Goal: Contribute content: Add original content to the website for others to see

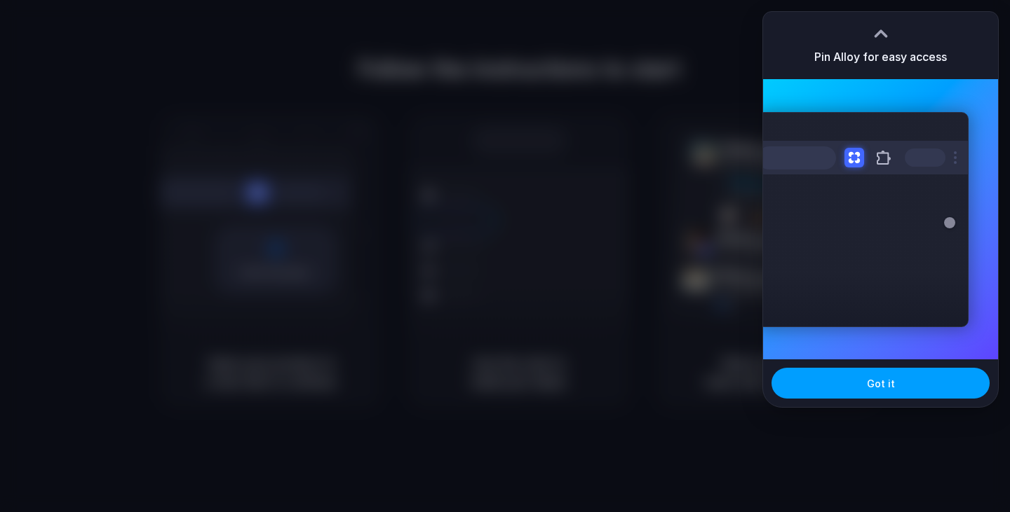
drag, startPoint x: 939, startPoint y: 388, endPoint x: 932, endPoint y: 382, distance: 9.4
click at [936, 386] on button "Got it" at bounding box center [880, 383] width 218 height 31
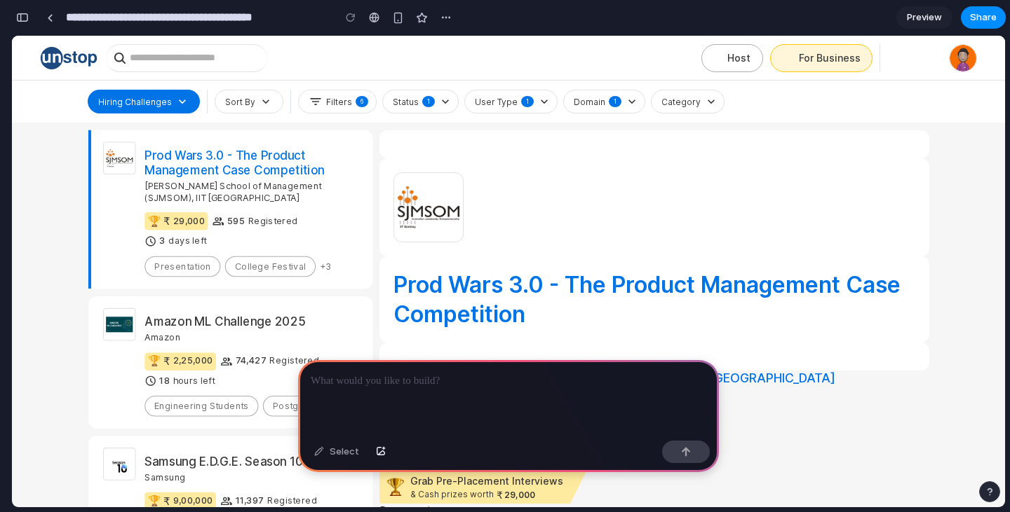
click at [487, 288] on h2 "Prod Wars 3.0 - The Product Management Case Competition" at bounding box center [654, 300] width 522 height 58
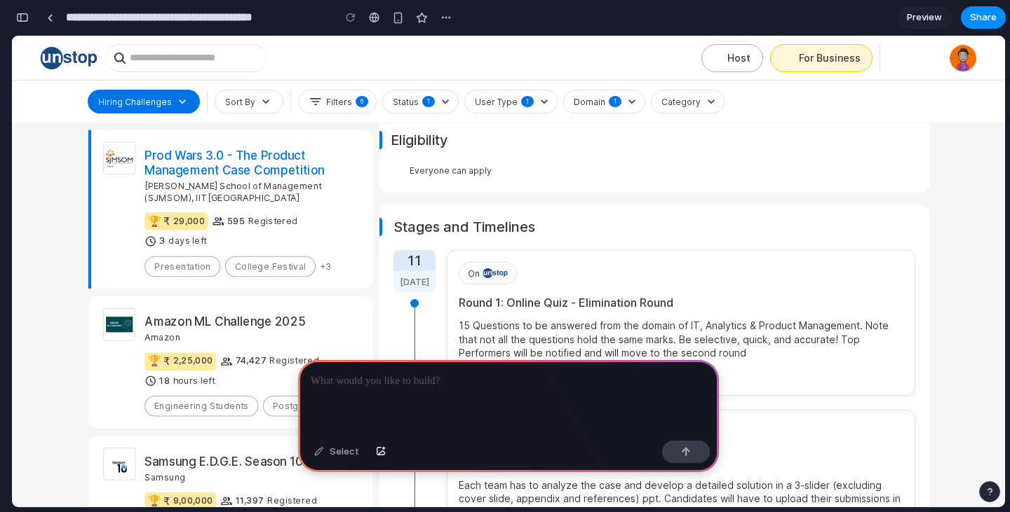
click at [396, 386] on div at bounding box center [508, 397] width 421 height 75
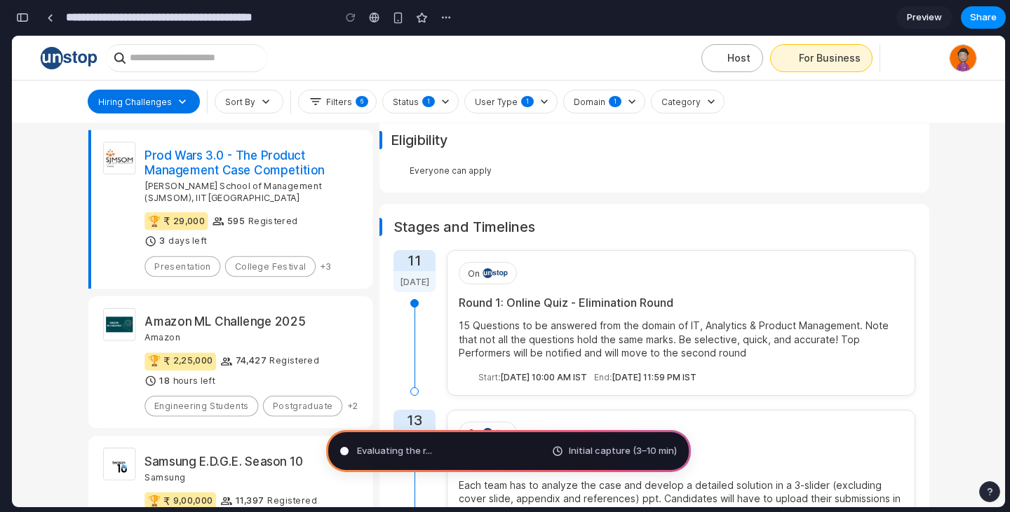
click at [22, 17] on div "button" at bounding box center [22, 18] width 13 height 10
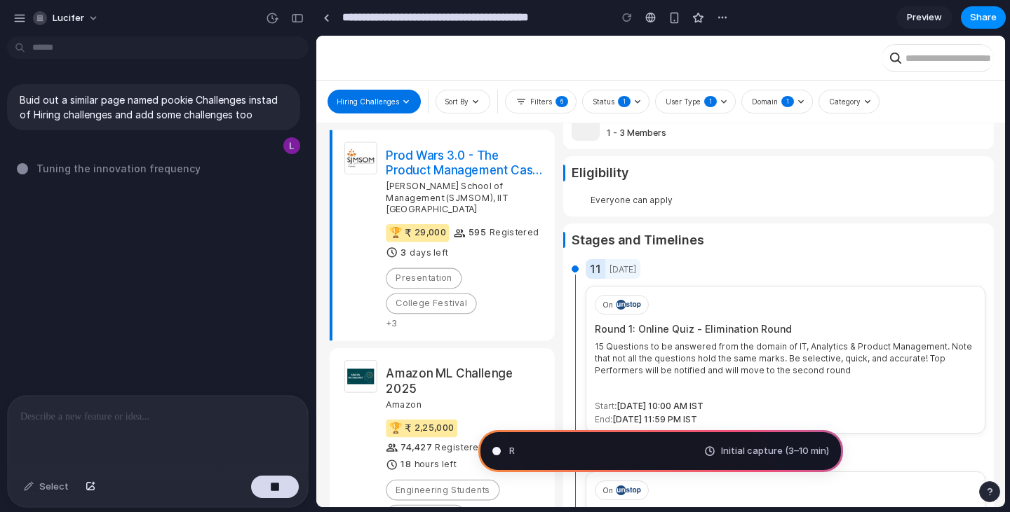
scroll to position [586, 0]
click at [918, 15] on span "Preview" at bounding box center [924, 18] width 35 height 14
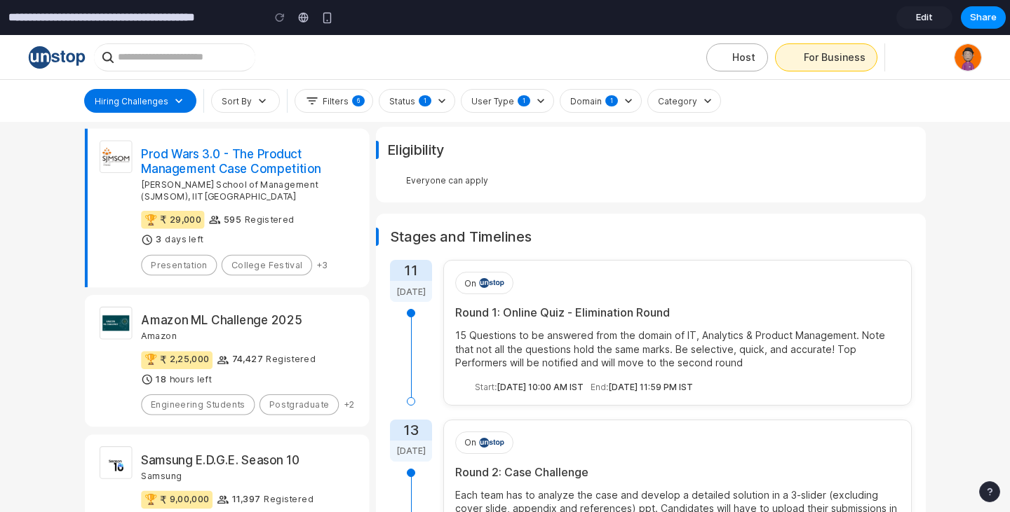
scroll to position [620, 0]
click at [929, 19] on span "Edit" at bounding box center [924, 18] width 17 height 14
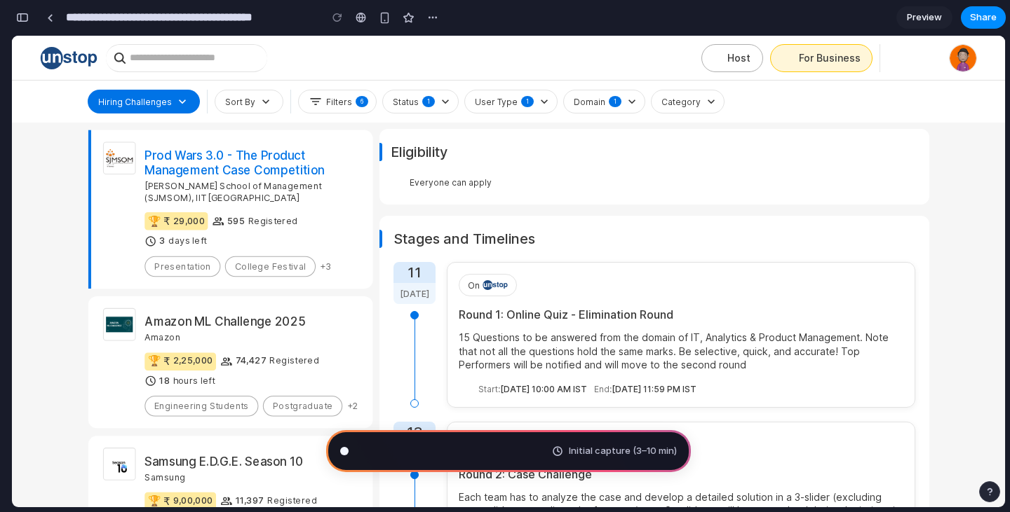
scroll to position [619, 0]
click at [415, 148] on h3 "Eligibility" at bounding box center [654, 152] width 527 height 18
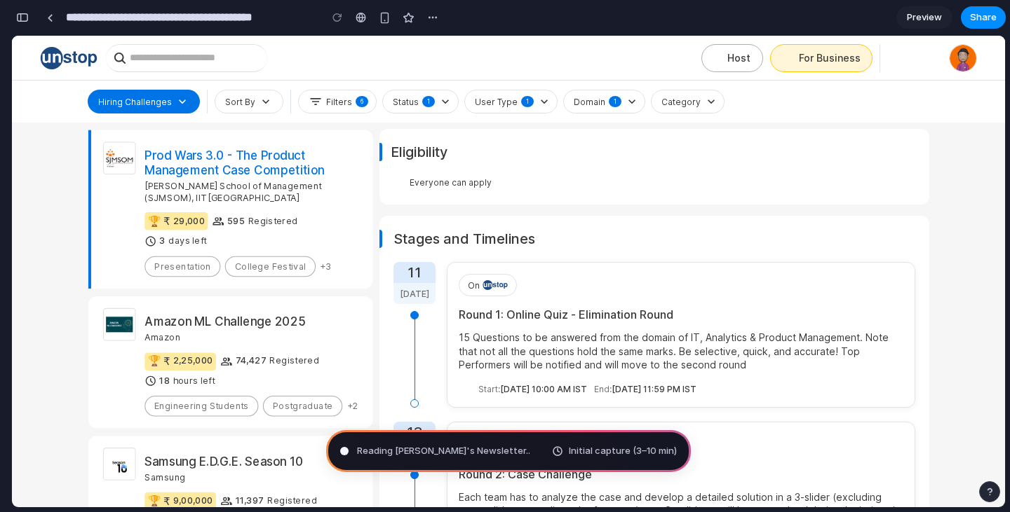
click at [415, 148] on h3 "Eligibility" at bounding box center [654, 152] width 527 height 18
click at [363, 18] on div at bounding box center [360, 17] width 11 height 11
click at [391, 22] on button "button" at bounding box center [384, 17] width 21 height 21
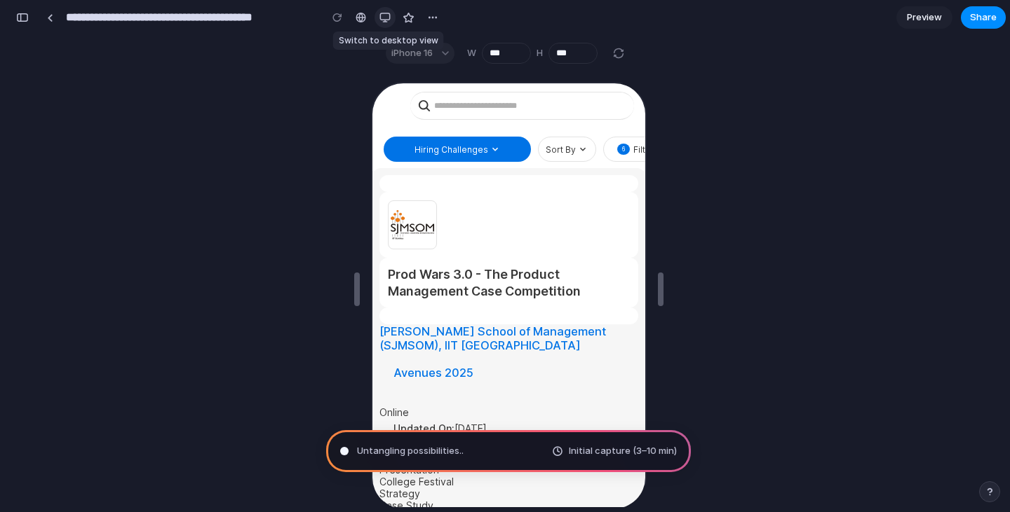
scroll to position [1, 0]
click at [395, 22] on div at bounding box center [384, 17] width 21 height 21
click at [386, 20] on div "button" at bounding box center [384, 17] width 11 height 11
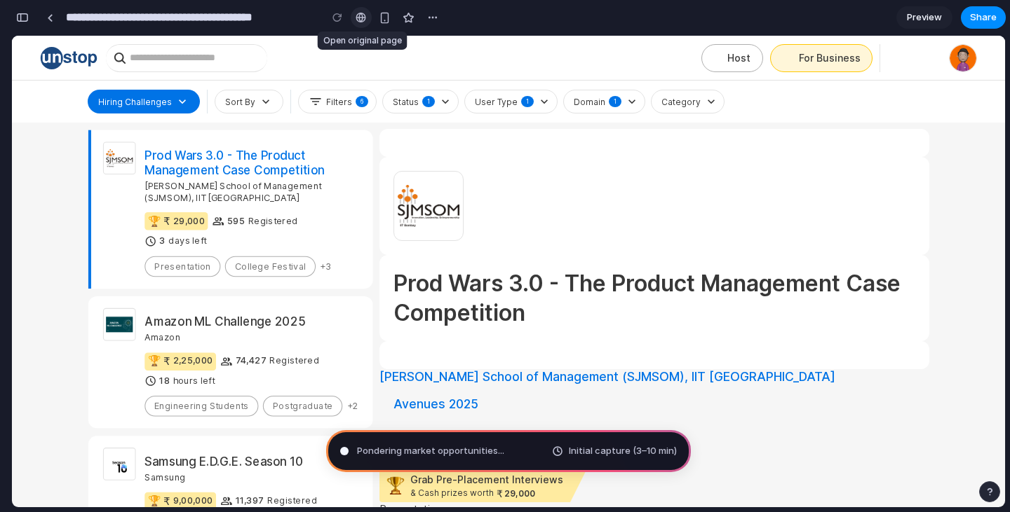
click at [362, 15] on div at bounding box center [360, 17] width 11 height 11
click at [51, 23] on link at bounding box center [49, 17] width 21 height 21
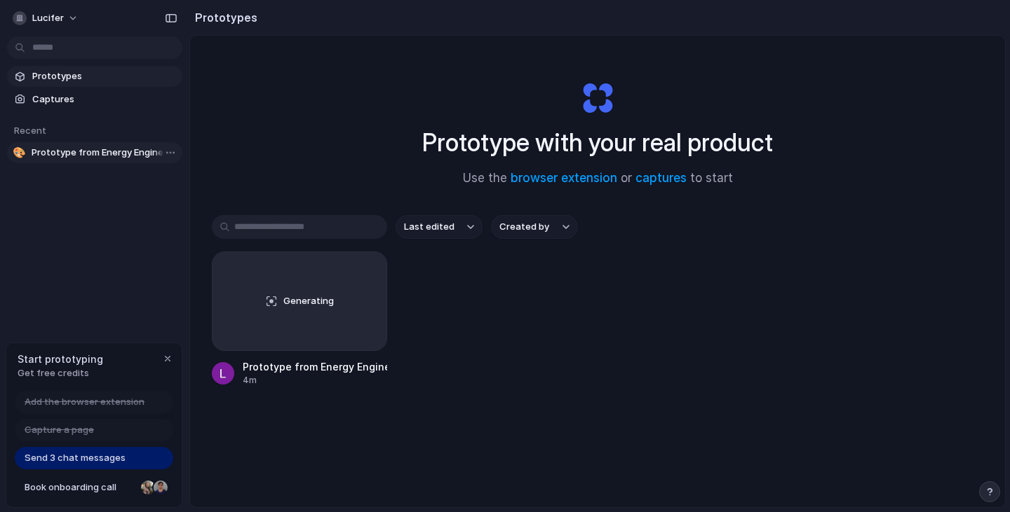
click at [94, 151] on span "Prototype from Energy Engineering Challenges" at bounding box center [104, 153] width 145 height 14
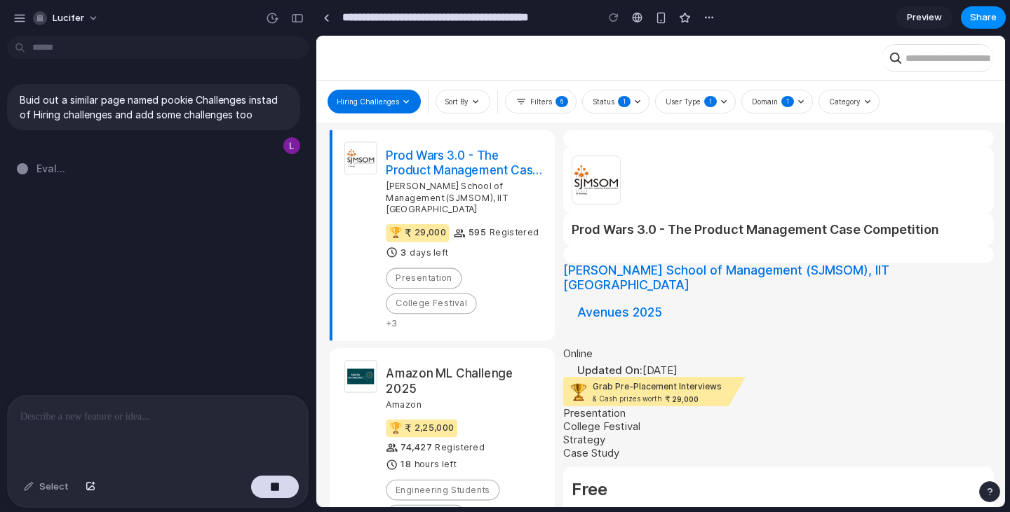
type input "**********"
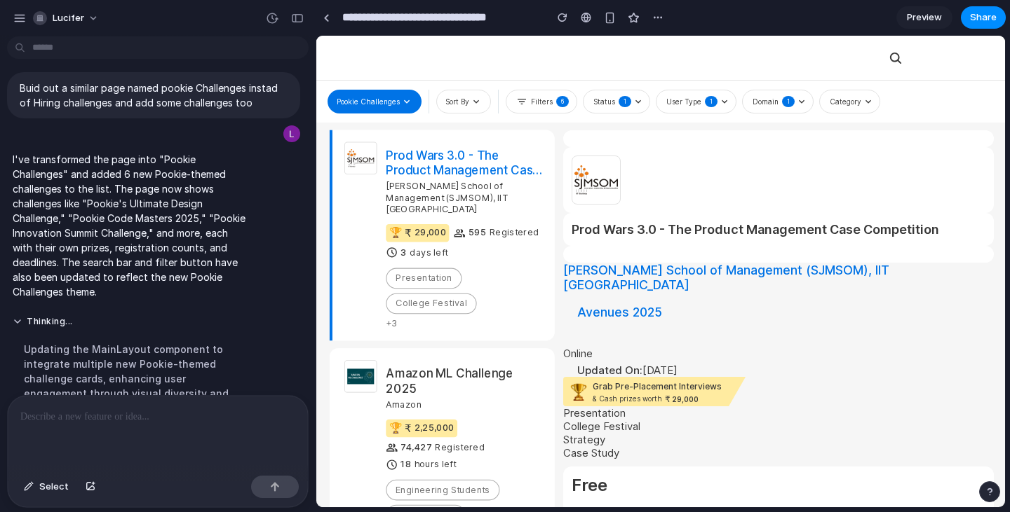
scroll to position [11, 0]
click at [931, 20] on span "Preview" at bounding box center [924, 18] width 35 height 14
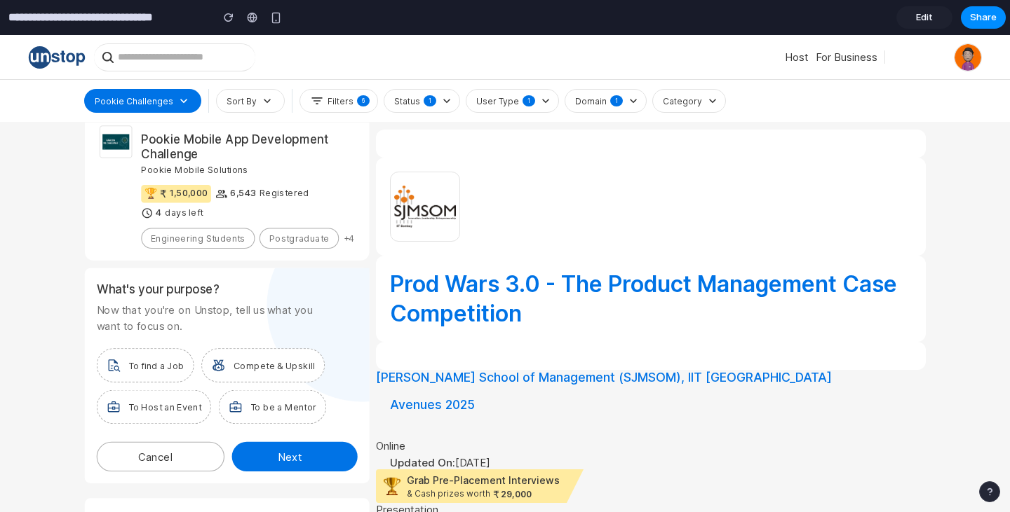
click at [431, 288] on h2 "Prod Wars 3.0 - The Product Management Case Competition" at bounding box center [651, 299] width 522 height 58
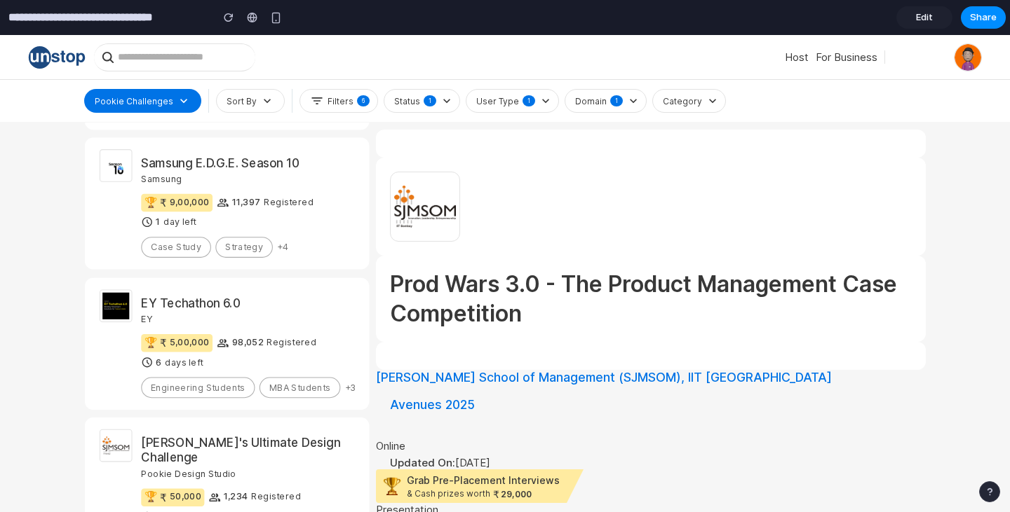
scroll to position [277, 0]
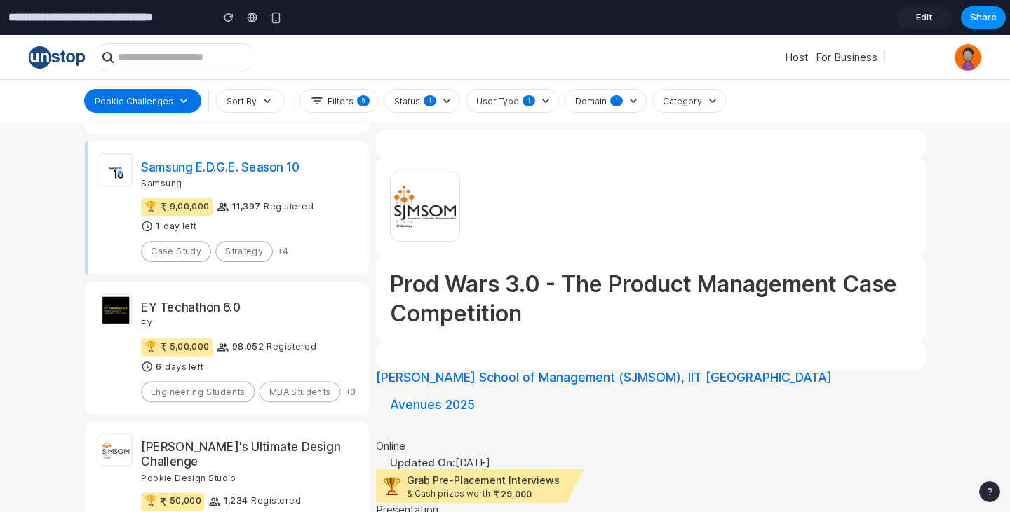
click at [238, 160] on h2 "Samsung E.D.G.E. Season 10" at bounding box center [220, 167] width 159 height 15
click at [272, 18] on div "button" at bounding box center [276, 18] width 12 height 12
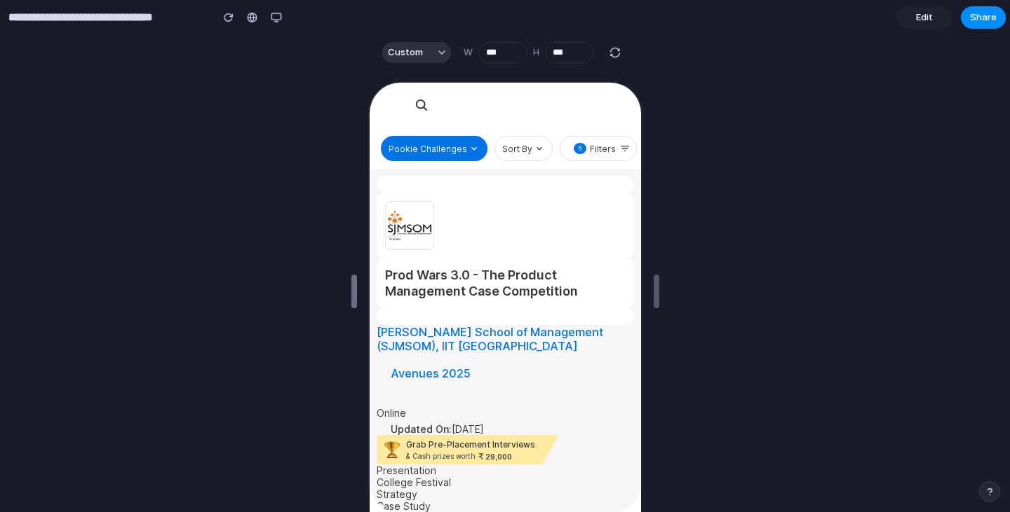
scroll to position [426, 0]
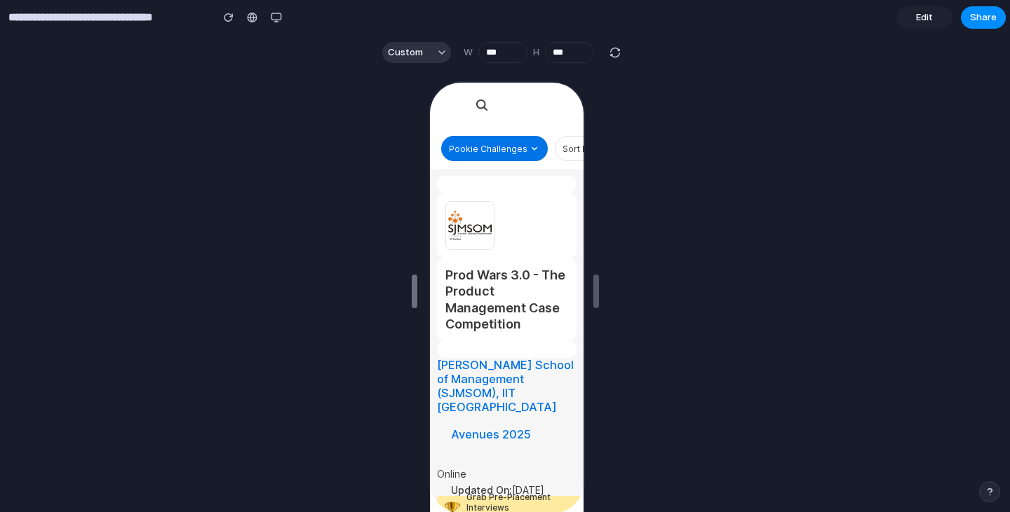
drag, startPoint x: 346, startPoint y: 305, endPoint x: 410, endPoint y: 227, distance: 100.6
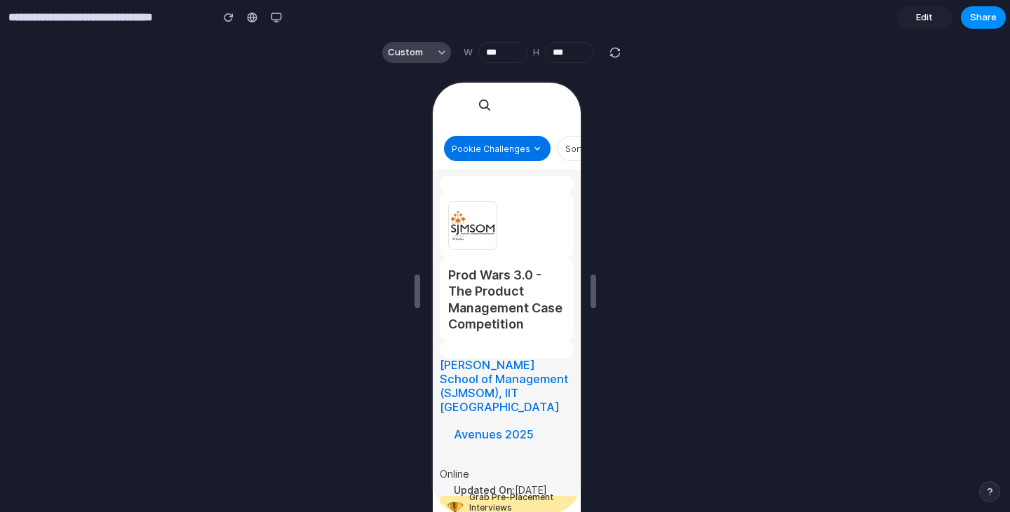
click at [426, 50] on button "Custom" at bounding box center [416, 52] width 69 height 21
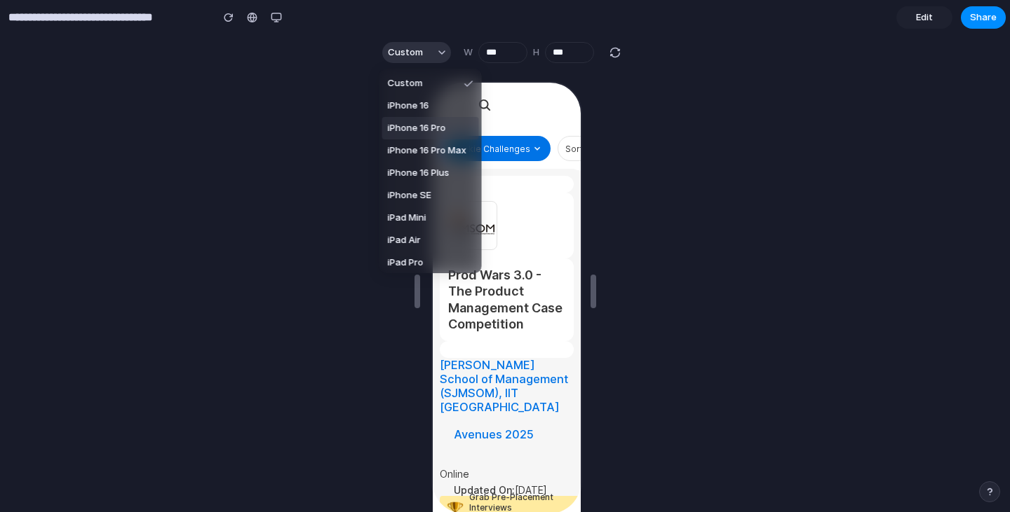
click at [420, 139] on li "iPhone 16 Pro" at bounding box center [430, 128] width 97 height 22
type input "***"
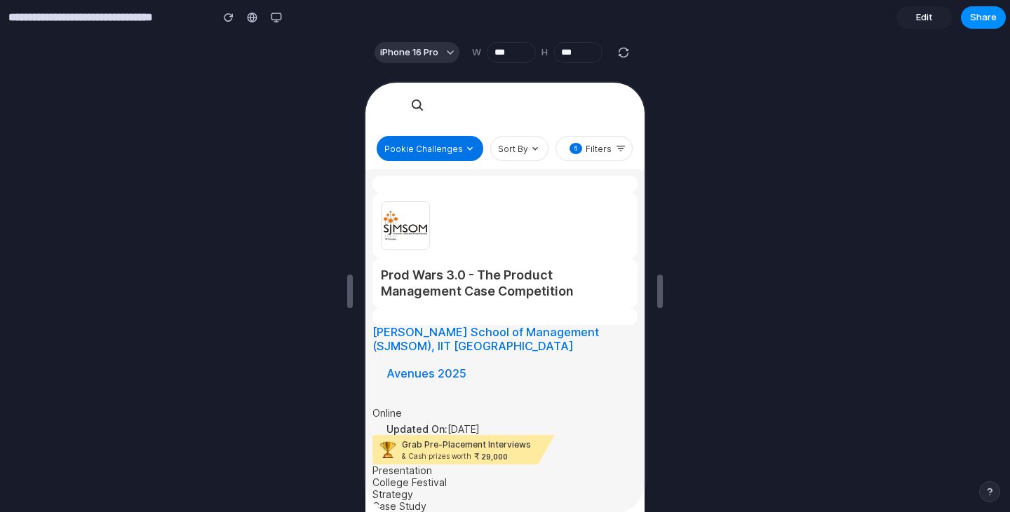
scroll to position [277, 0]
click at [942, 16] on link "Edit" at bounding box center [924, 17] width 56 height 22
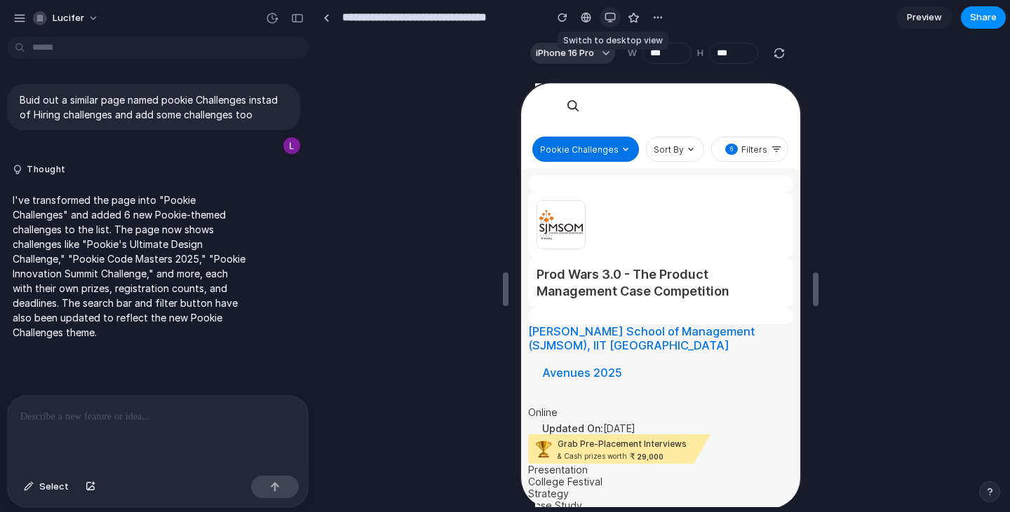
click at [613, 20] on div "button" at bounding box center [609, 17] width 11 height 11
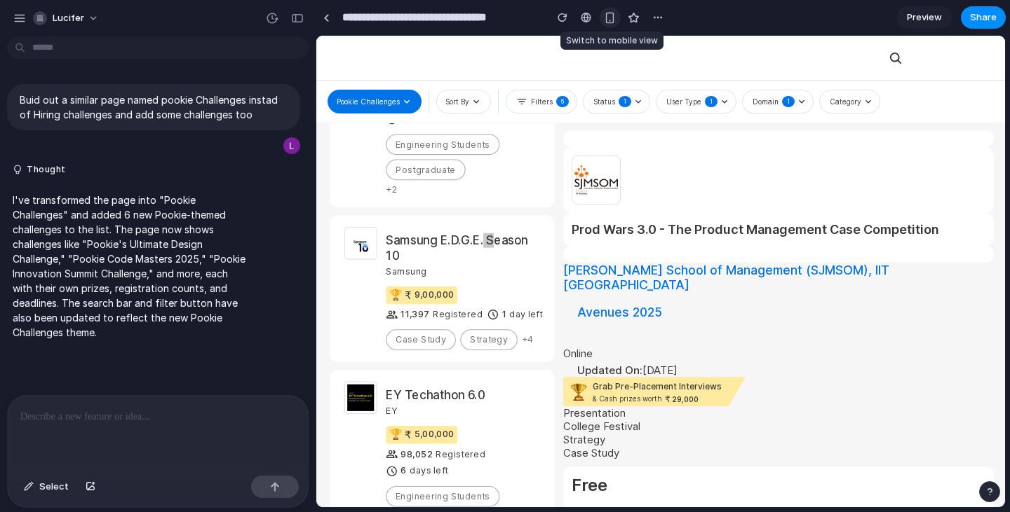
scroll to position [261, 0]
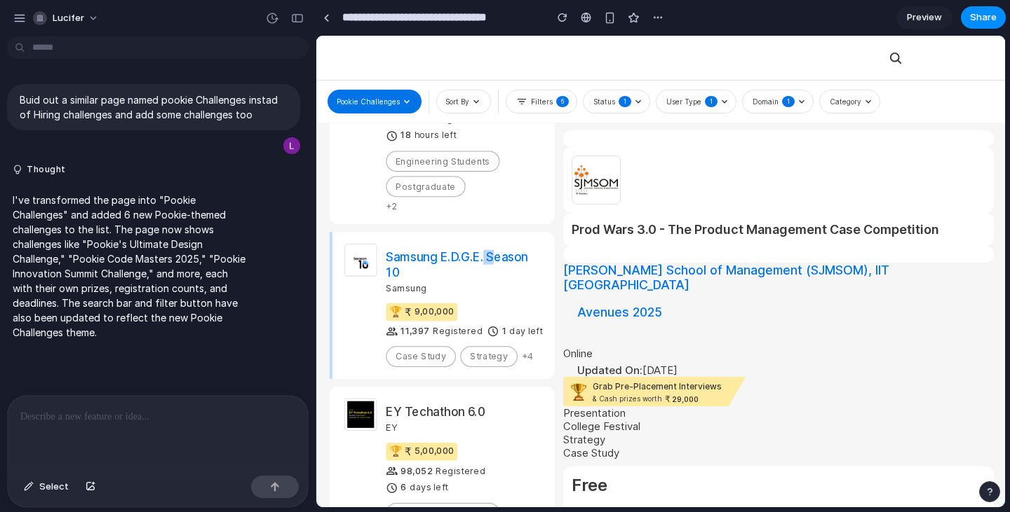
click at [491, 279] on h2 "Samsung E.D.G.E. Season 10" at bounding box center [464, 264] width 157 height 29
